Goal: Information Seeking & Learning: Stay updated

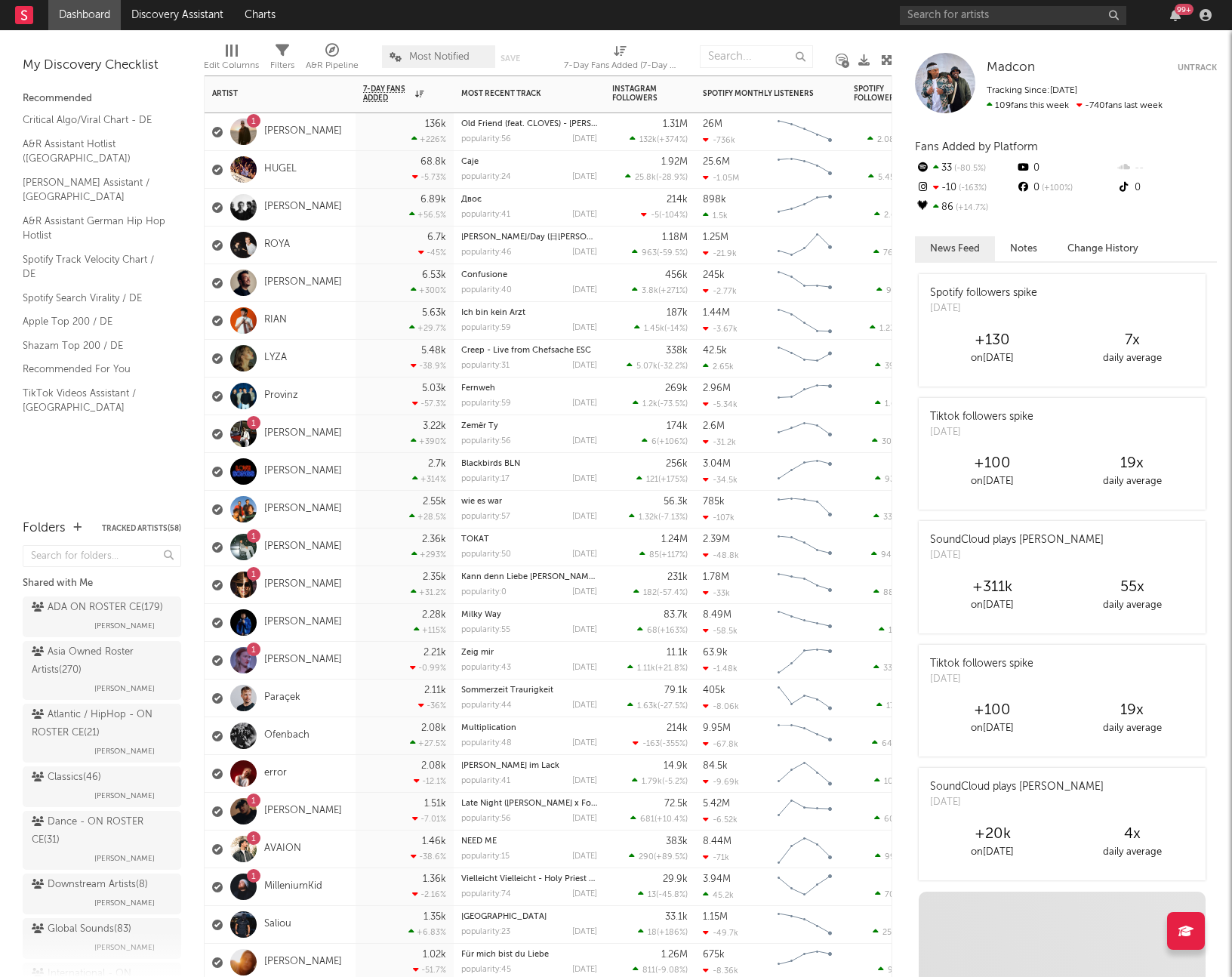
click at [365, 157] on div "68.8k -5.73 %" at bounding box center [404, 169] width 83 height 37
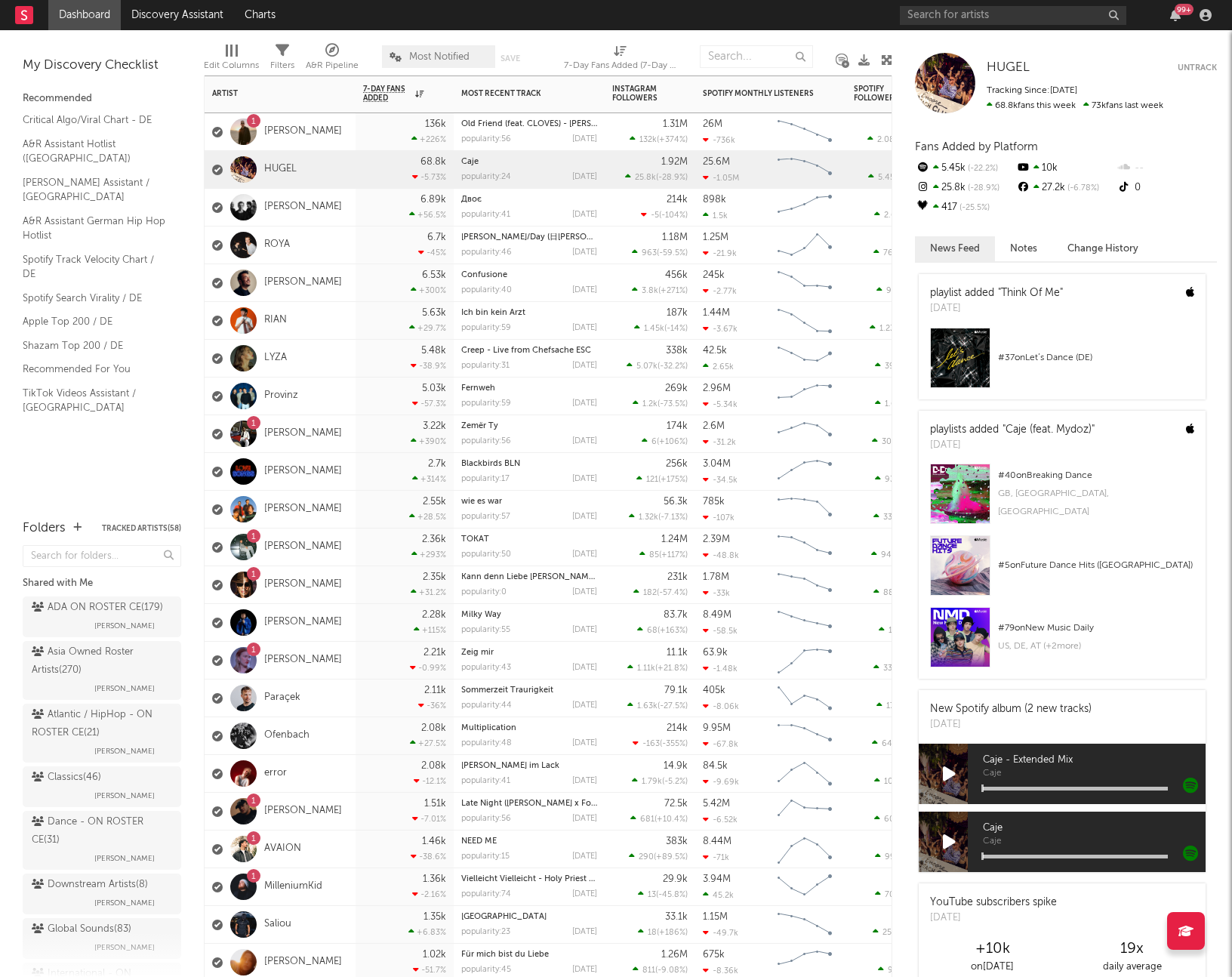
click at [364, 131] on div "136k +226 %" at bounding box center [404, 132] width 83 height 37
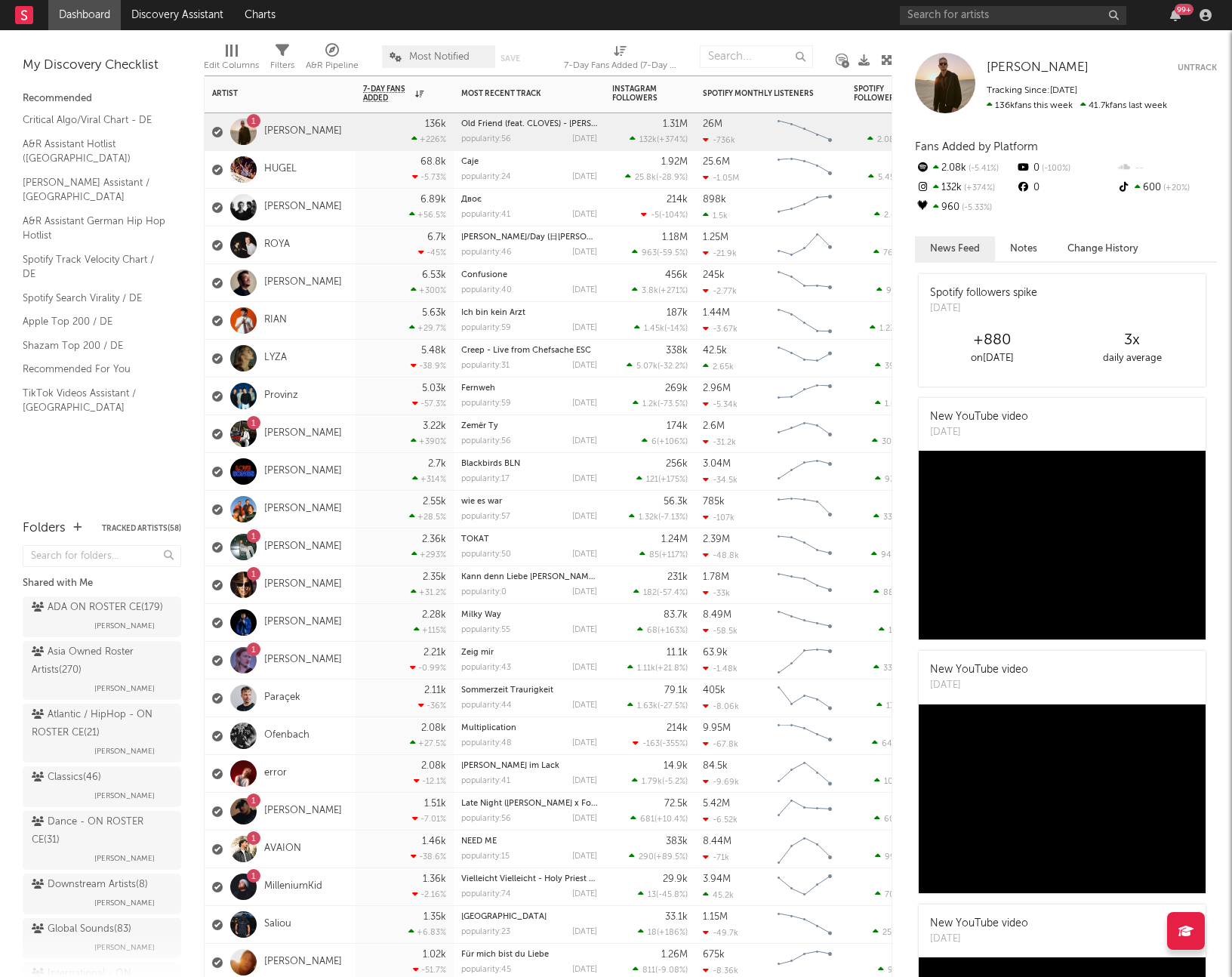
click at [344, 421] on div "1 Ricky Rich" at bounding box center [279, 434] width 151 height 37
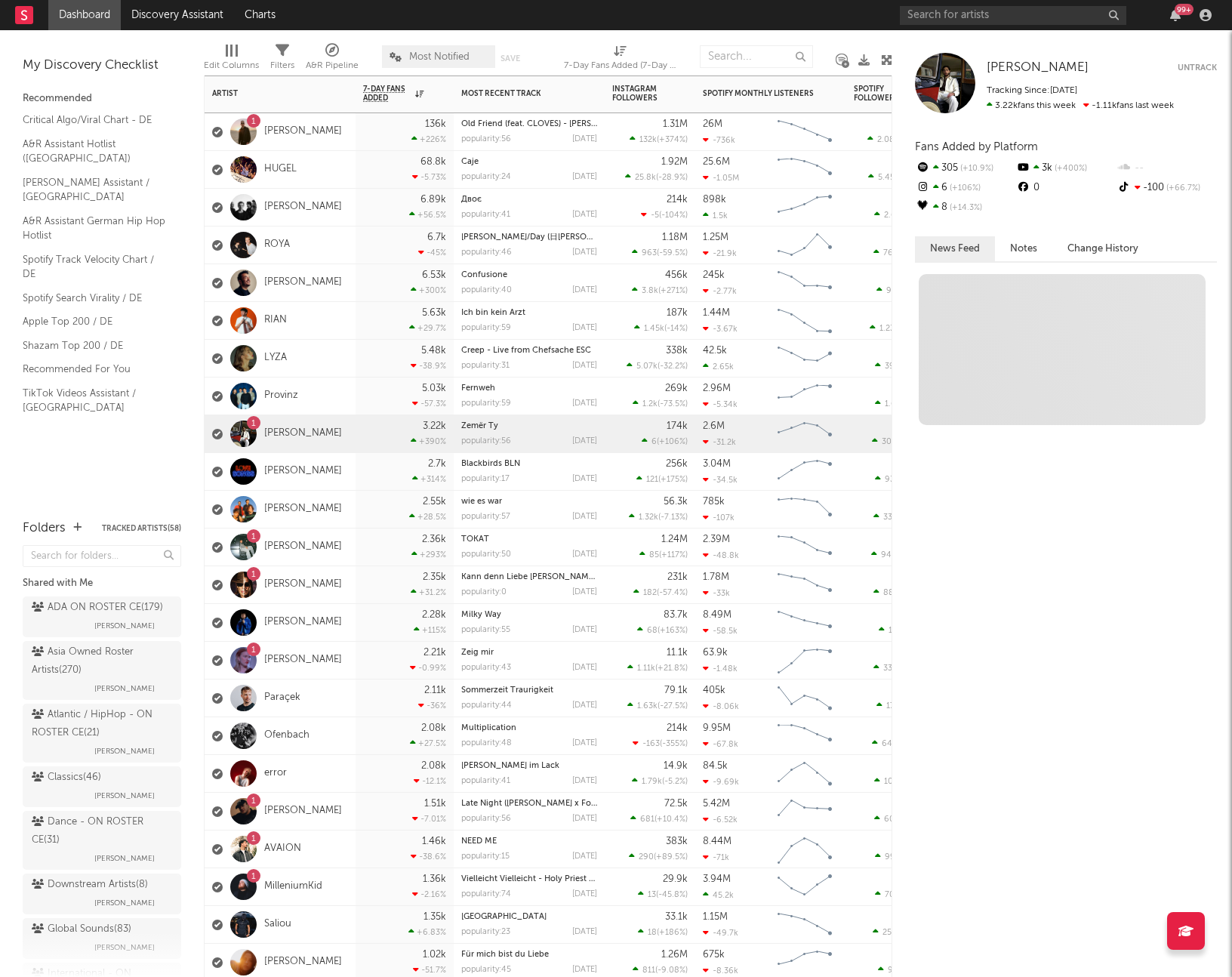
click at [352, 582] on div "1 Udo Lindenberg" at bounding box center [279, 585] width 151 height 37
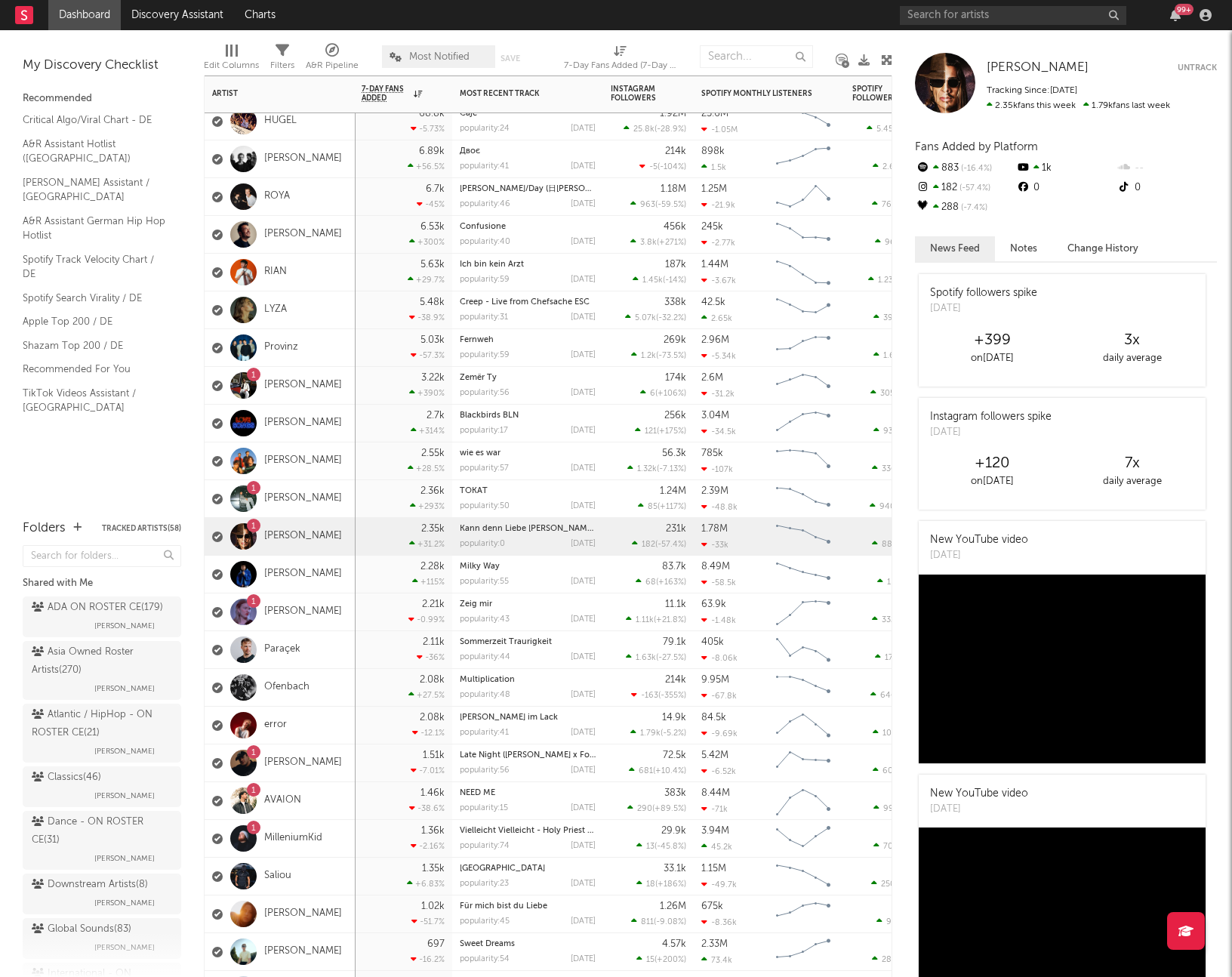
click at [346, 764] on div "1 Marten Lou" at bounding box center [279, 763] width 151 height 37
